Goal: Task Accomplishment & Management: Manage account settings

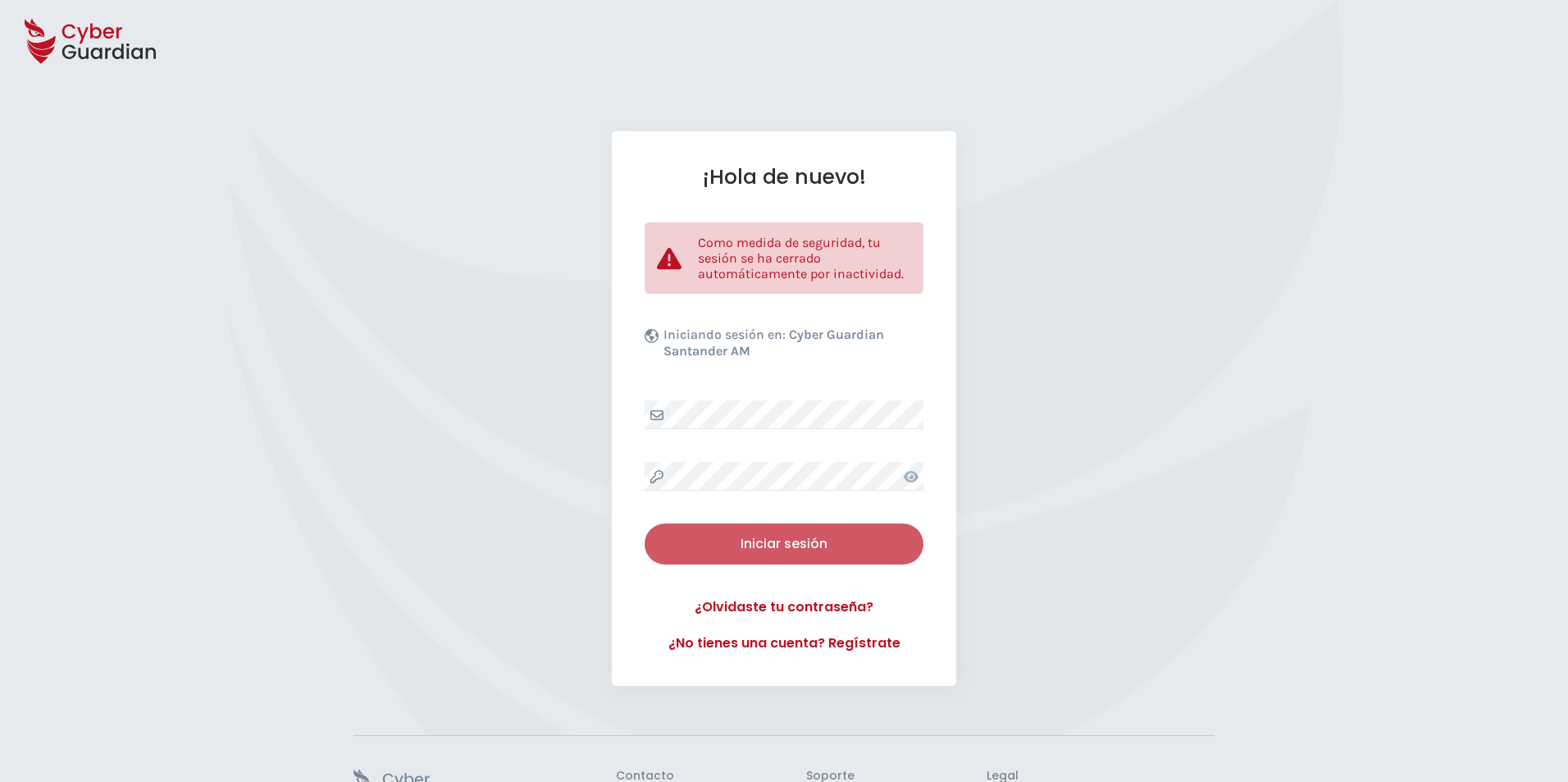
click at [773, 548] on div "Iniciar sesión" at bounding box center [784, 543] width 254 height 19
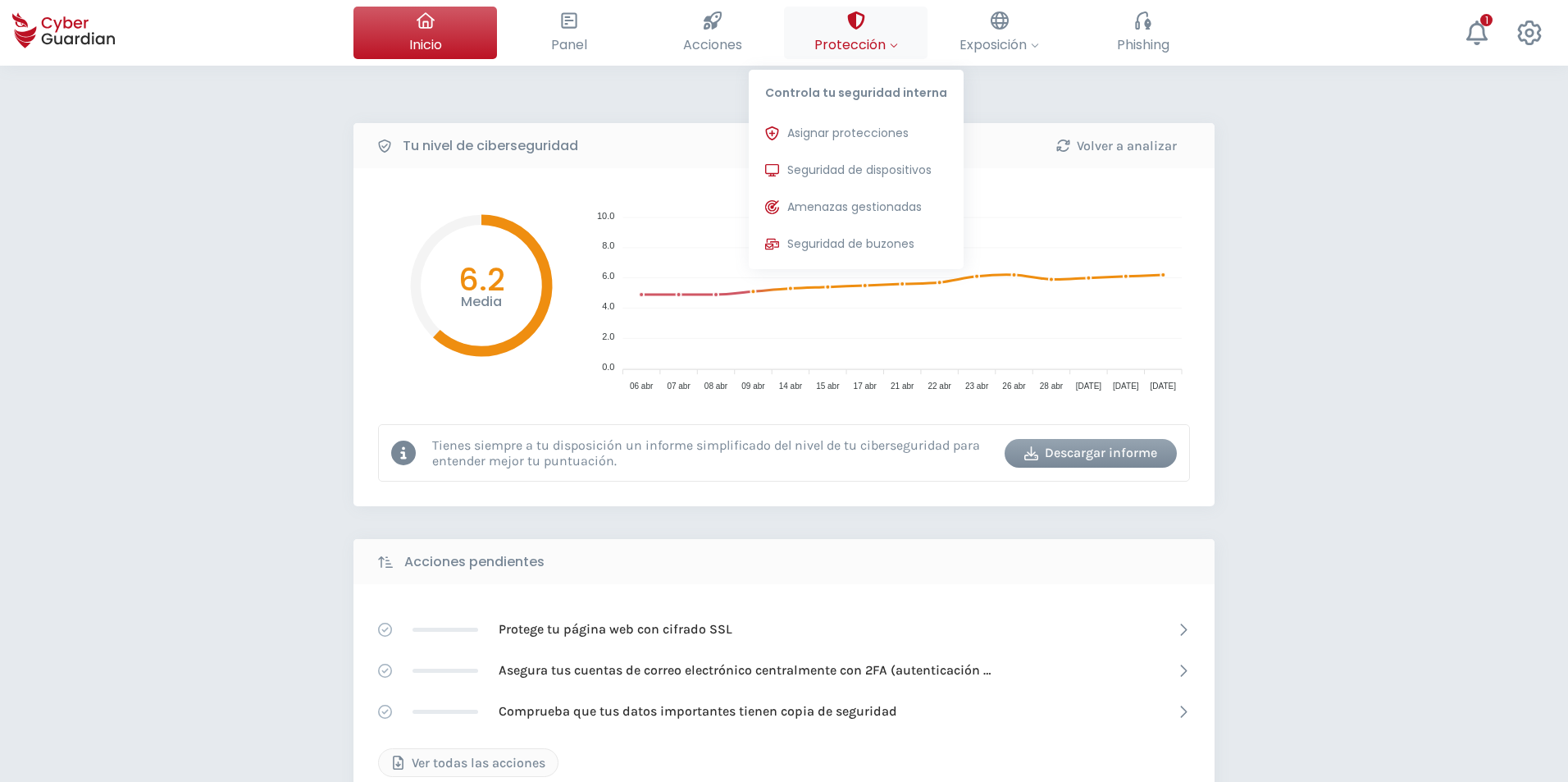
drag, startPoint x: 857, startPoint y: 29, endPoint x: 881, endPoint y: 65, distance: 43.3
click at [857, 28] on div at bounding box center [856, 20] width 18 height 28
click at [891, 168] on span "Seguridad de dispositivos" at bounding box center [860, 170] width 144 height 18
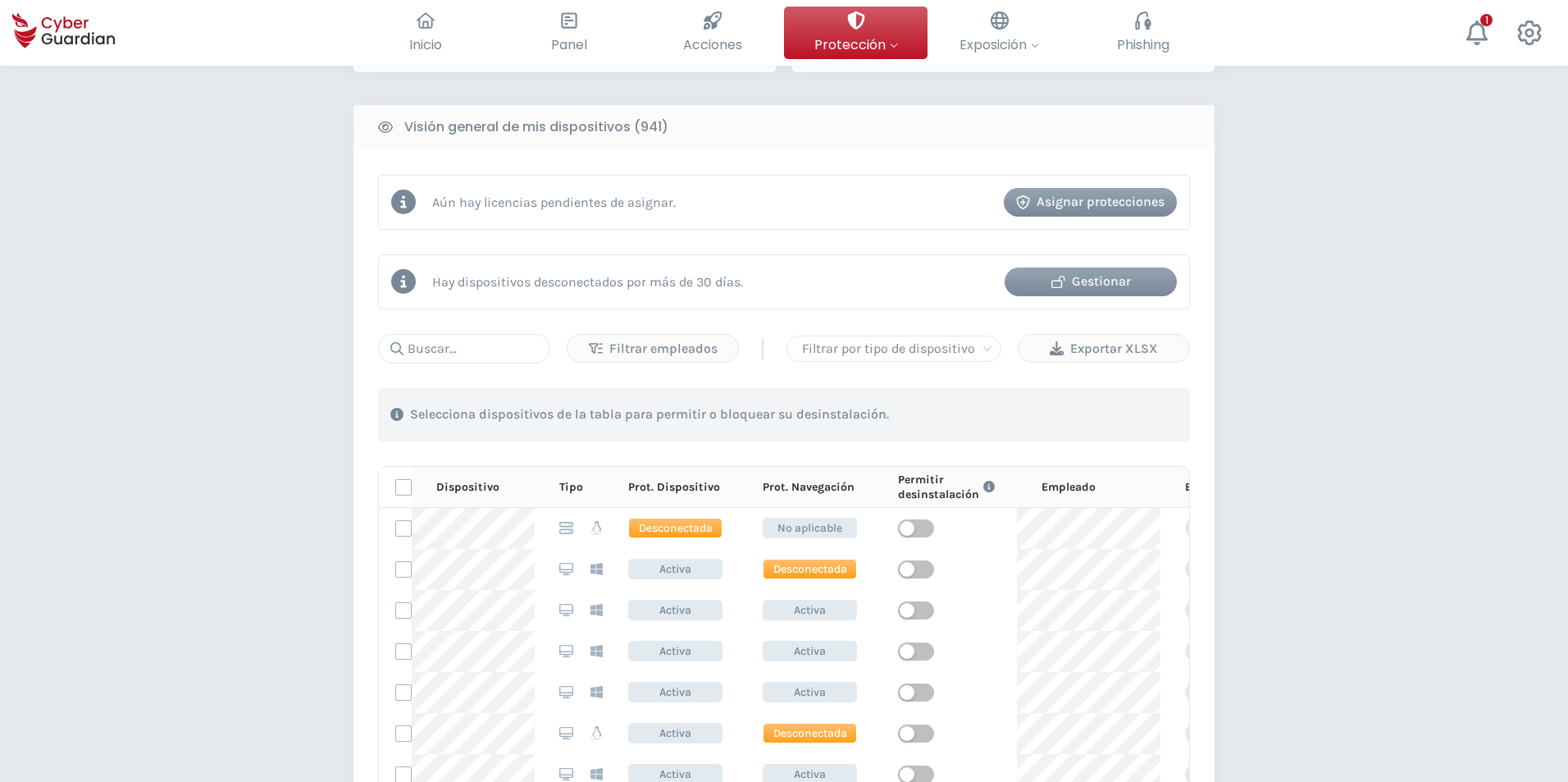
scroll to position [656, 0]
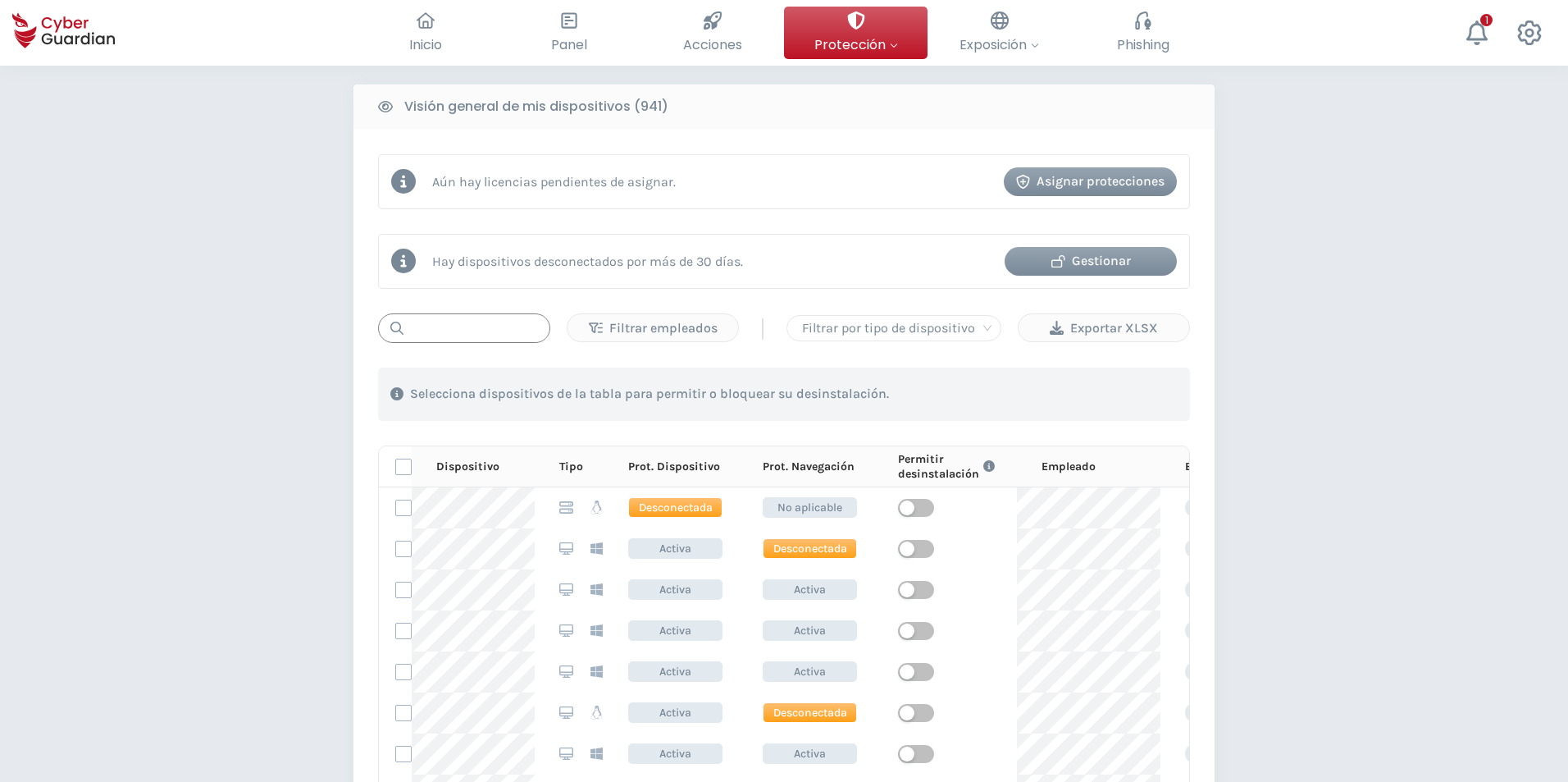
click at [448, 320] on input "text" at bounding box center [464, 328] width 173 height 29
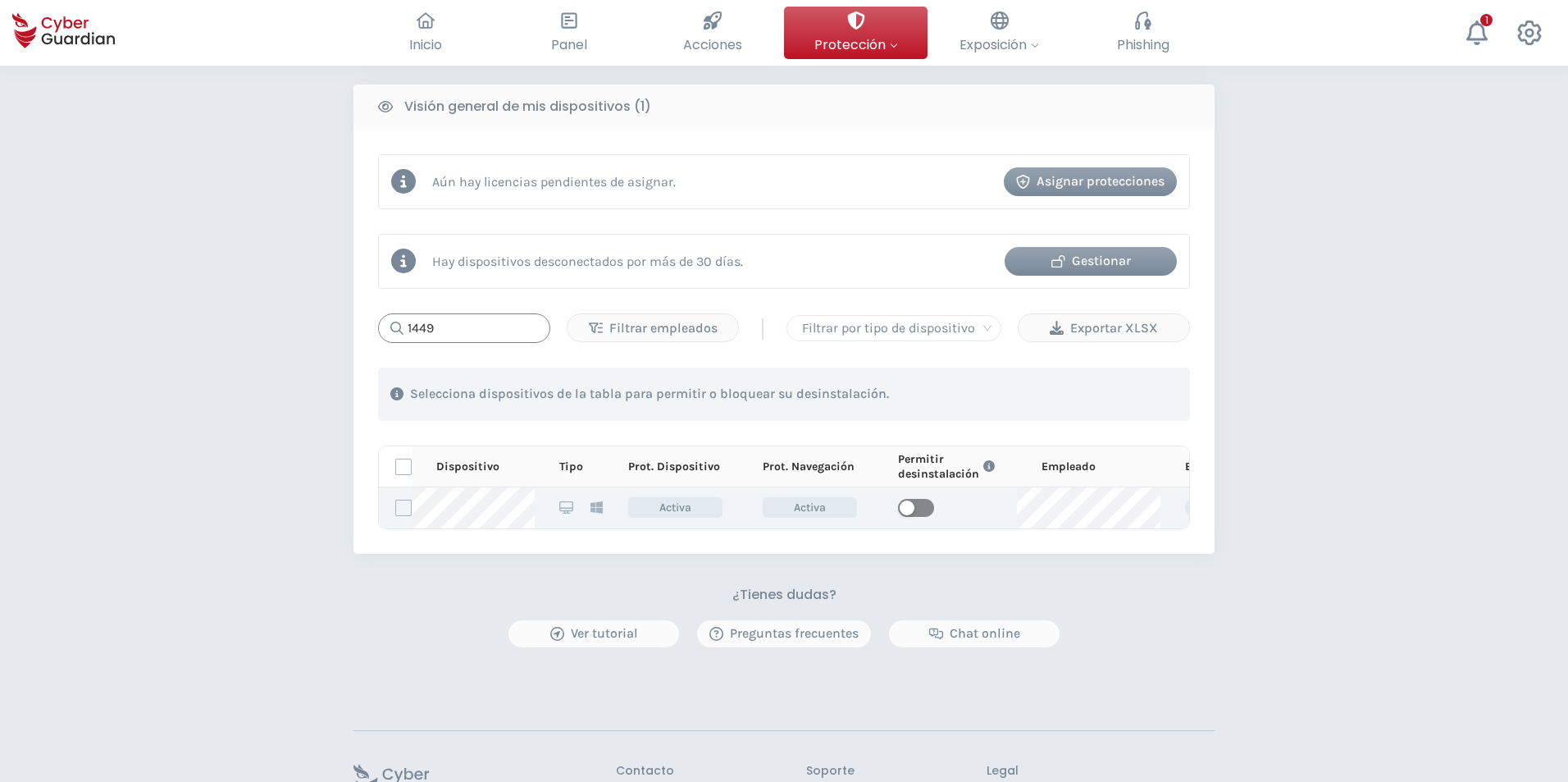
type input "1449"
click at [926, 504] on span "button" at bounding box center [916, 508] width 36 height 18
